Goal: Task Accomplishment & Management: Use online tool/utility

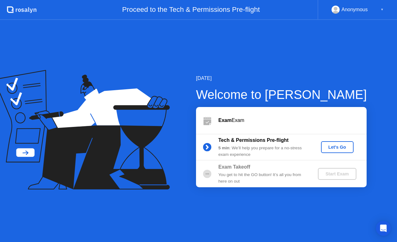
click at [341, 147] on div "Let's Go" at bounding box center [338, 146] width 28 height 5
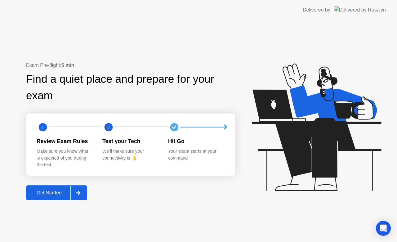
click at [55, 195] on div "Get Started" at bounding box center [49, 193] width 43 height 6
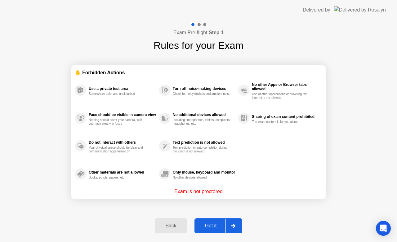
click at [213, 225] on div "Got it" at bounding box center [211, 226] width 29 height 6
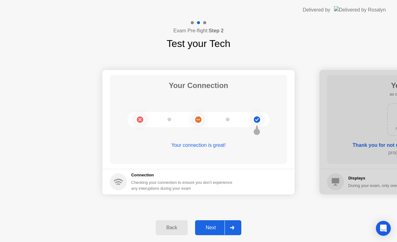
click at [211, 222] on button "Next" at bounding box center [218, 227] width 46 height 15
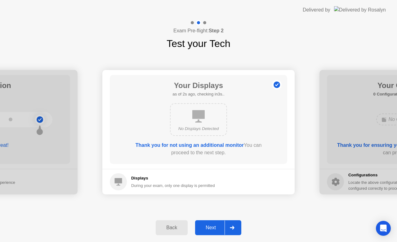
click at [211, 222] on button "Next" at bounding box center [218, 227] width 46 height 15
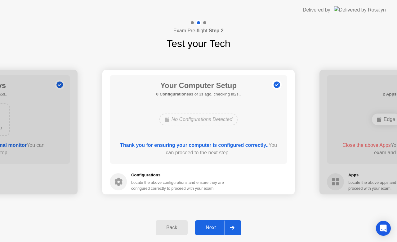
click at [211, 222] on button "Next" at bounding box center [218, 227] width 46 height 15
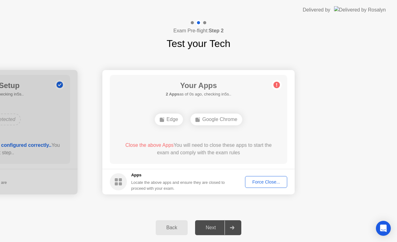
click at [260, 180] on div "Force Close..." at bounding box center [266, 181] width 38 height 5
click at [265, 181] on div "Force Close..." at bounding box center [266, 181] width 38 height 5
click at [173, 227] on div "Back" at bounding box center [172, 228] width 28 height 6
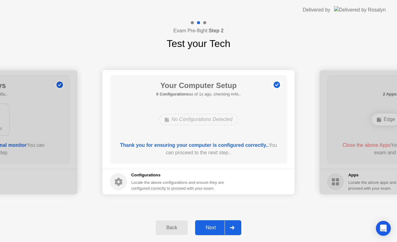
click at [173, 227] on div "Back" at bounding box center [172, 228] width 28 height 6
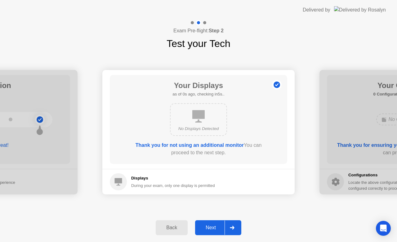
click at [209, 225] on div "Next" at bounding box center [211, 228] width 28 height 6
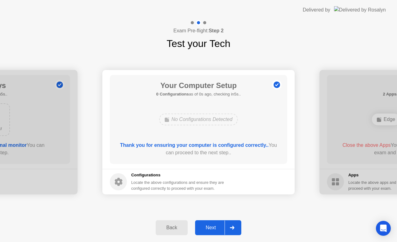
click at [209, 225] on div "Next" at bounding box center [211, 228] width 28 height 6
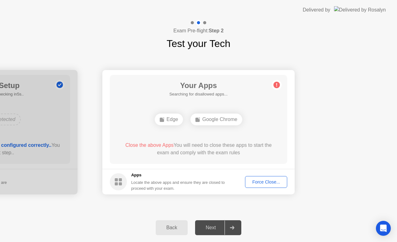
click at [271, 179] on div "Force Close..." at bounding box center [266, 181] width 38 height 5
click at [202, 115] on div "Edge" at bounding box center [198, 119] width 28 height 12
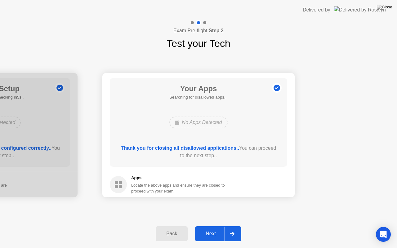
click at [225, 232] on div at bounding box center [232, 234] width 15 height 14
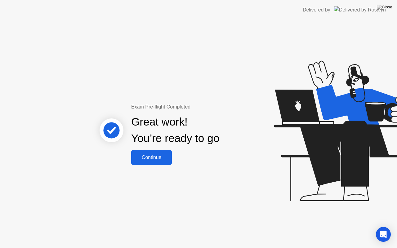
click at [165, 160] on div "Continue" at bounding box center [151, 158] width 37 height 6
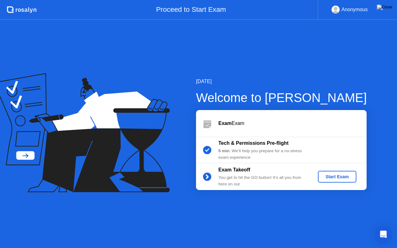
click at [330, 175] on div "Start Exam" at bounding box center [337, 177] width 33 height 5
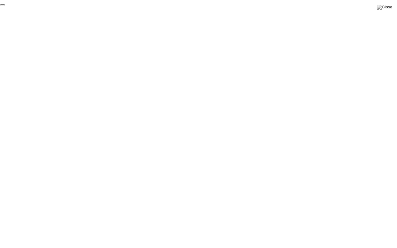
click div "End Proctoring Session"
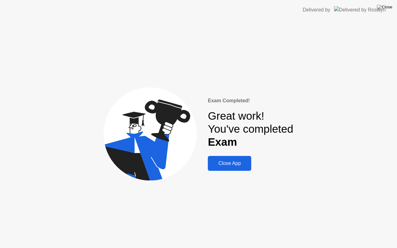
click at [244, 165] on div "Close App" at bounding box center [230, 164] width 40 height 6
